Goal: Find specific page/section: Find specific page/section

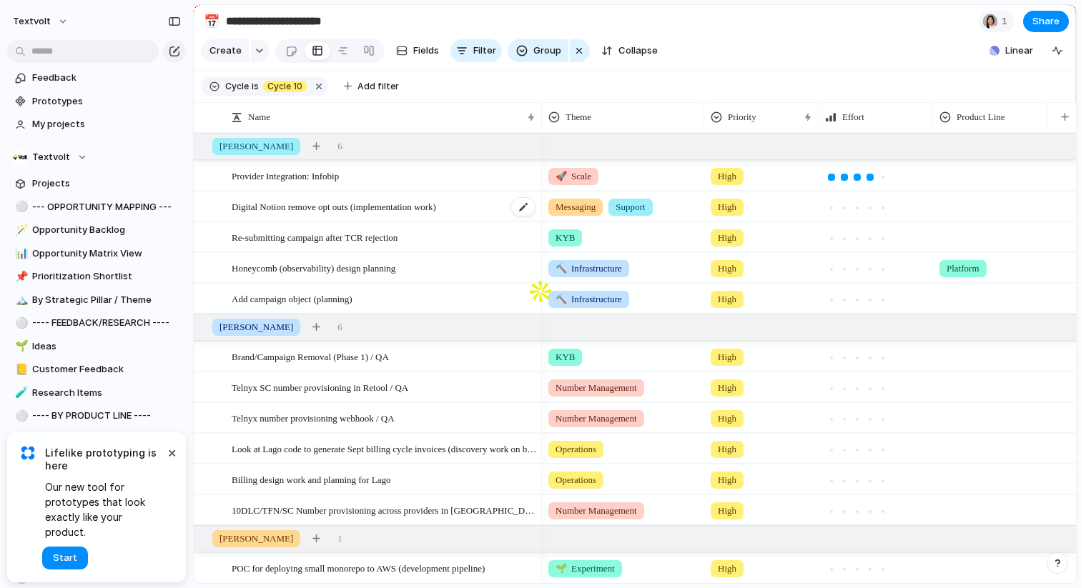
click at [493, 209] on div "Digital Notion remove opt outs (implementation work)" at bounding box center [384, 206] width 305 height 29
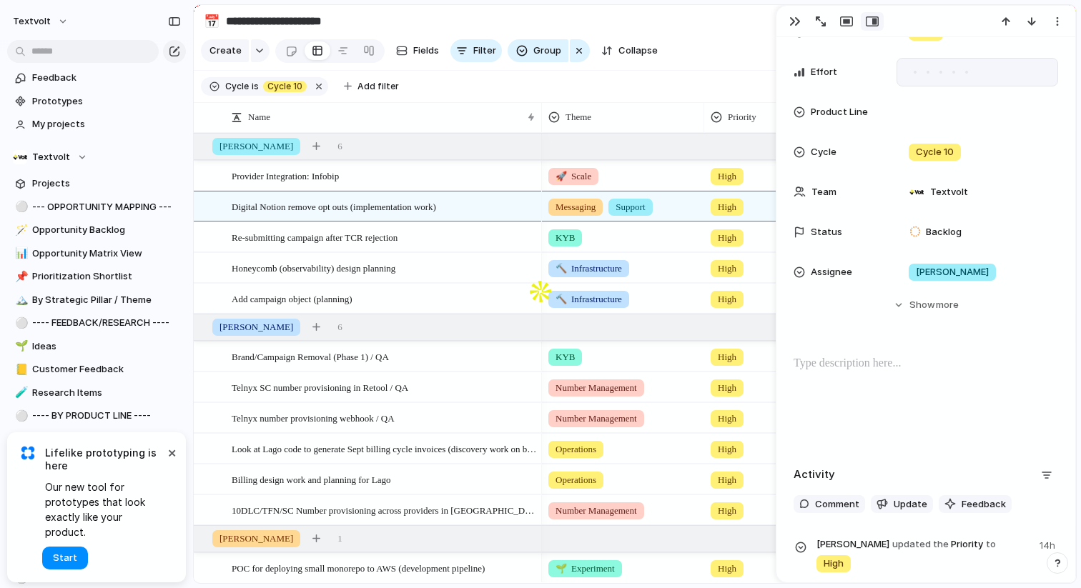
scroll to position [376, 0]
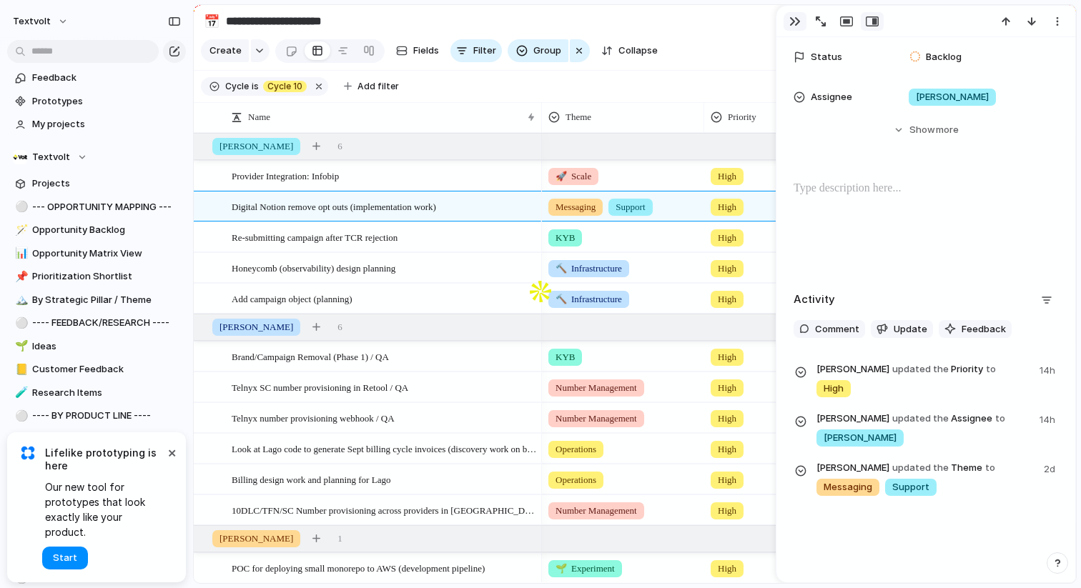
click at [792, 24] on div "button" at bounding box center [794, 21] width 11 height 11
